Goal: Find specific page/section: Find specific page/section

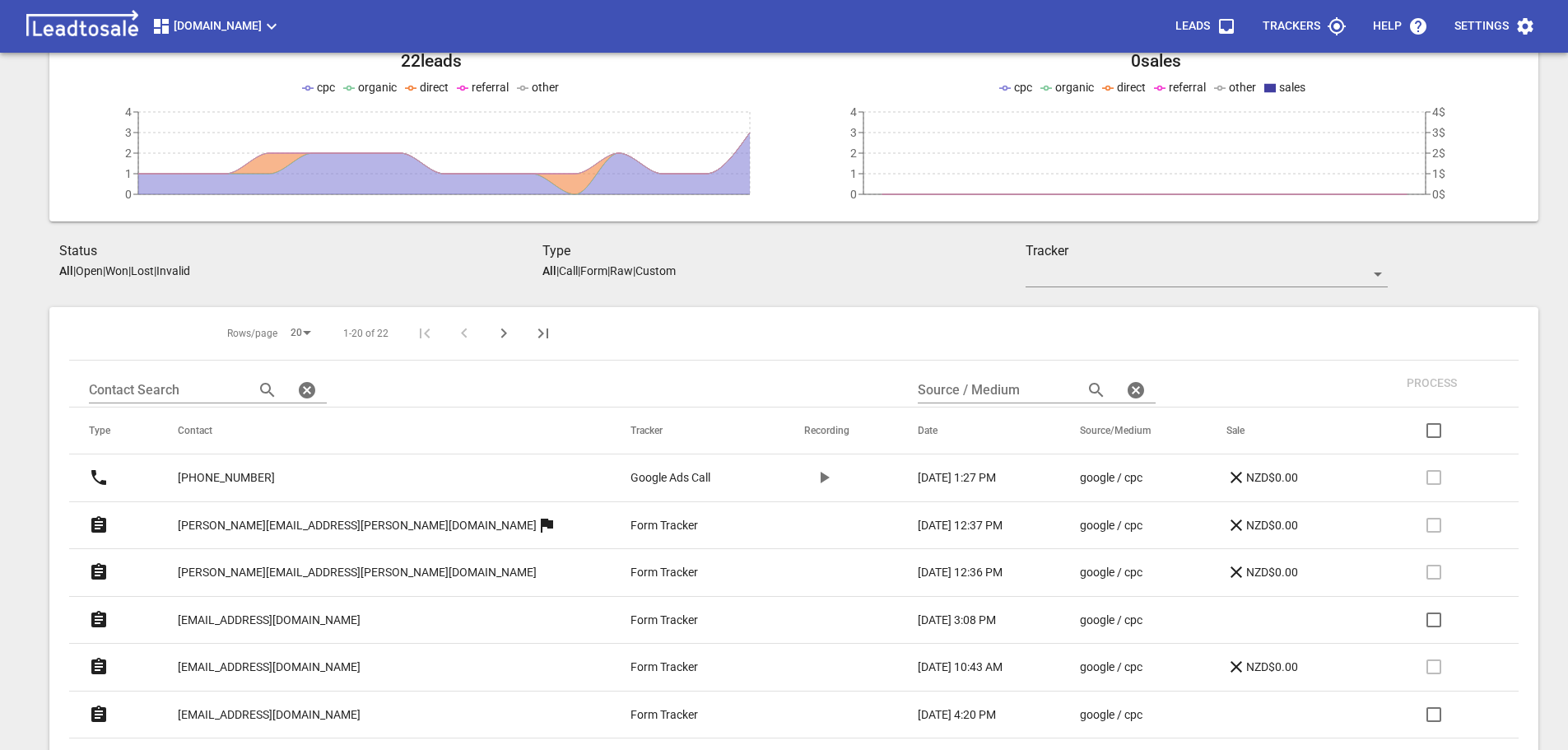
scroll to position [165, 0]
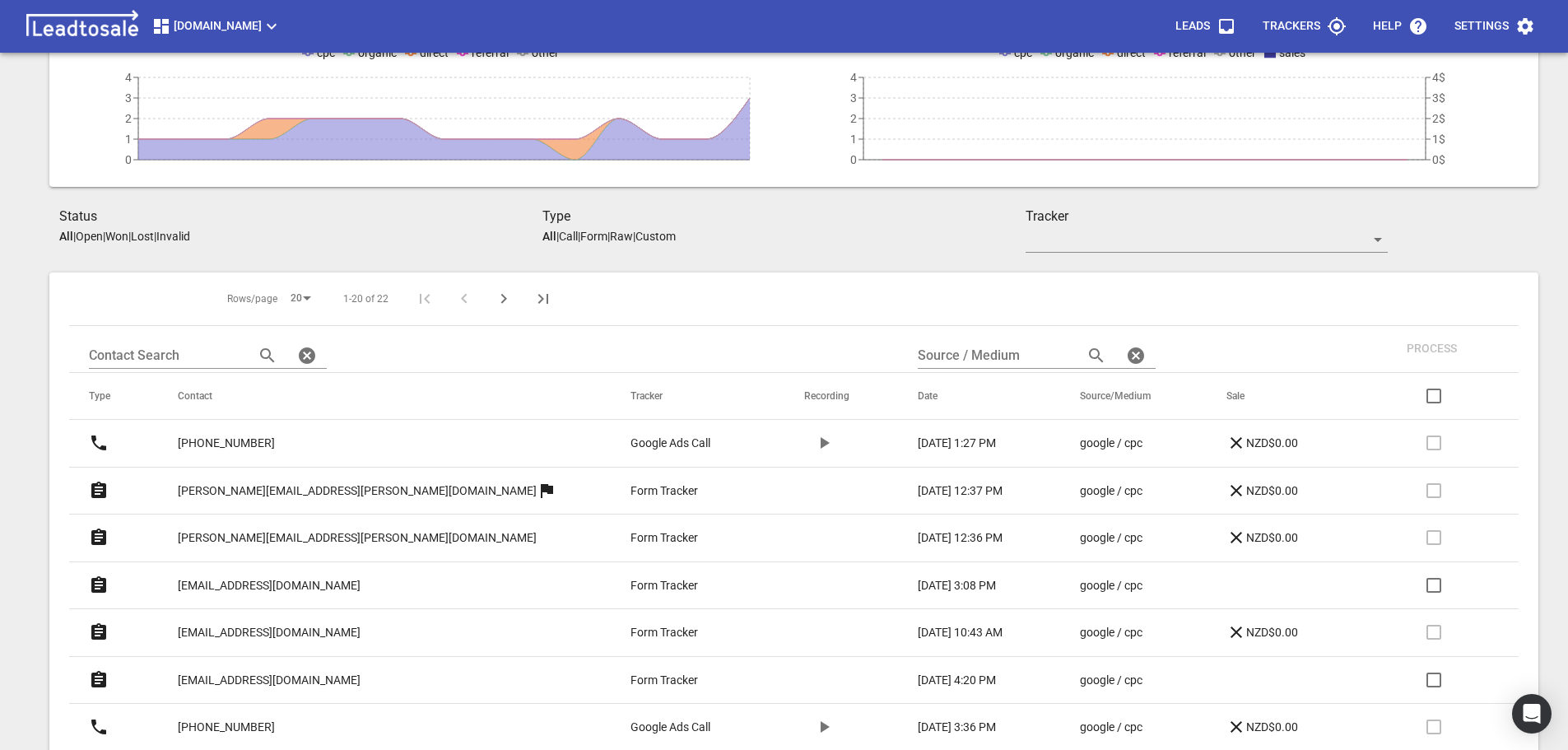
click at [280, 679] on p "[EMAIL_ADDRESS][DOMAIN_NAME]" at bounding box center [269, 680] width 183 height 17
